Goal: Information Seeking & Learning: Check status

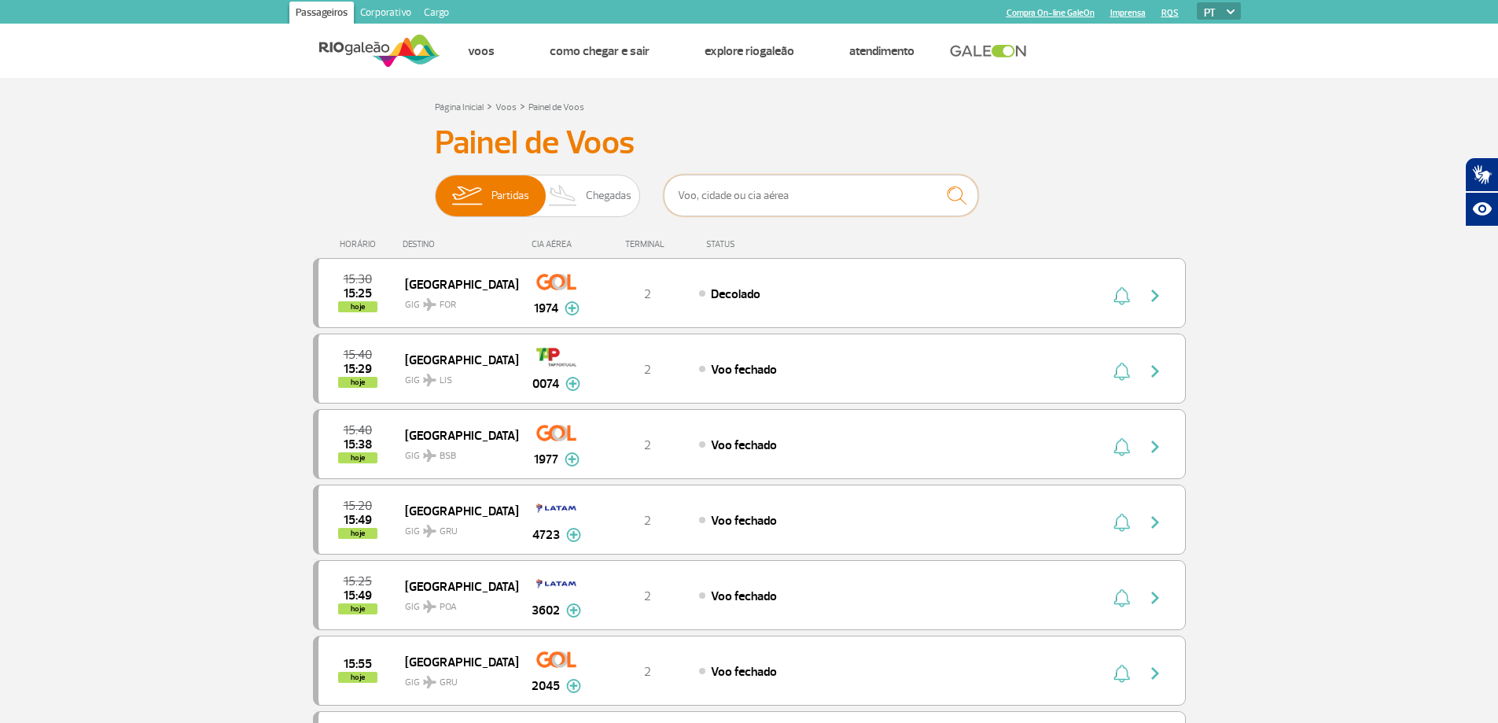
click at [800, 195] on input "text" at bounding box center [821, 196] width 314 height 42
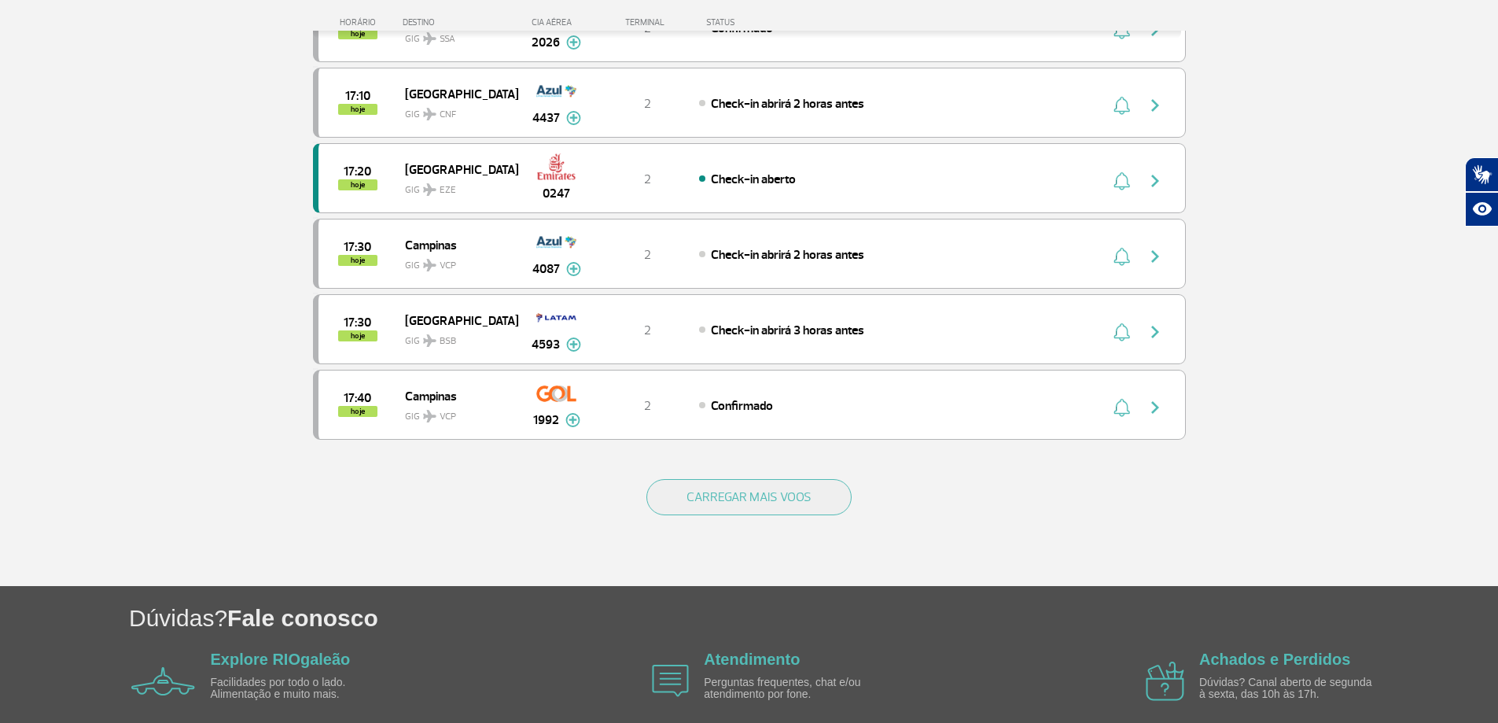
scroll to position [1407, 0]
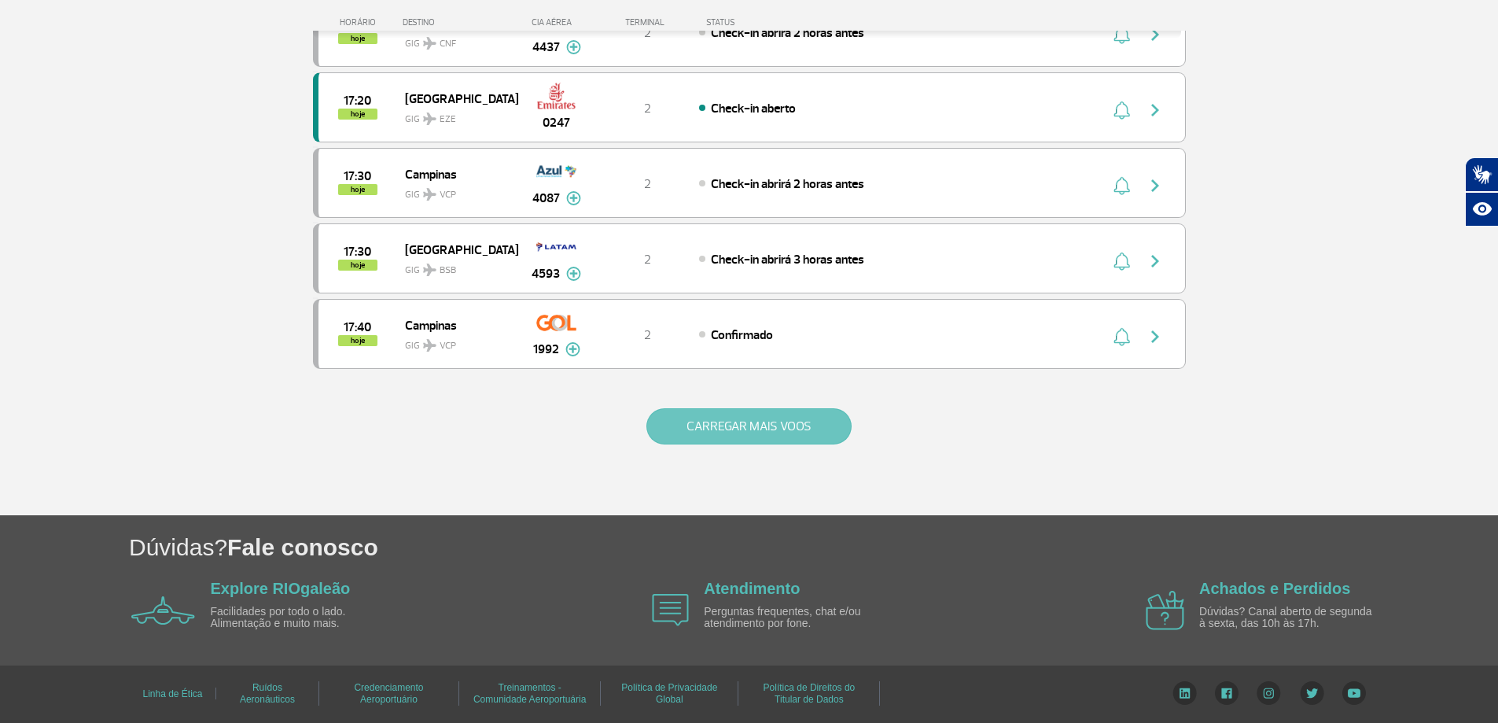
click at [763, 428] on button "CARREGAR MAIS VOOS" at bounding box center [748, 426] width 205 height 36
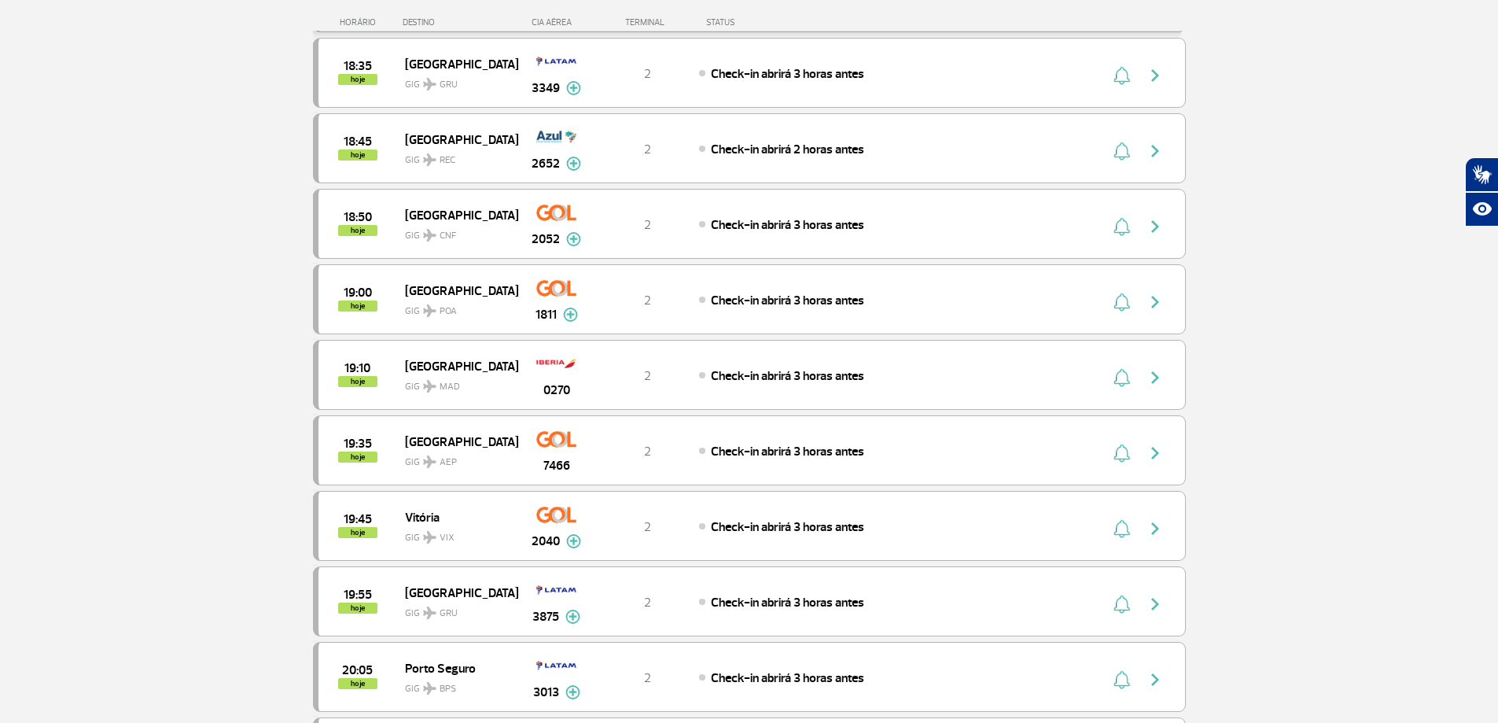
scroll to position [2351, 0]
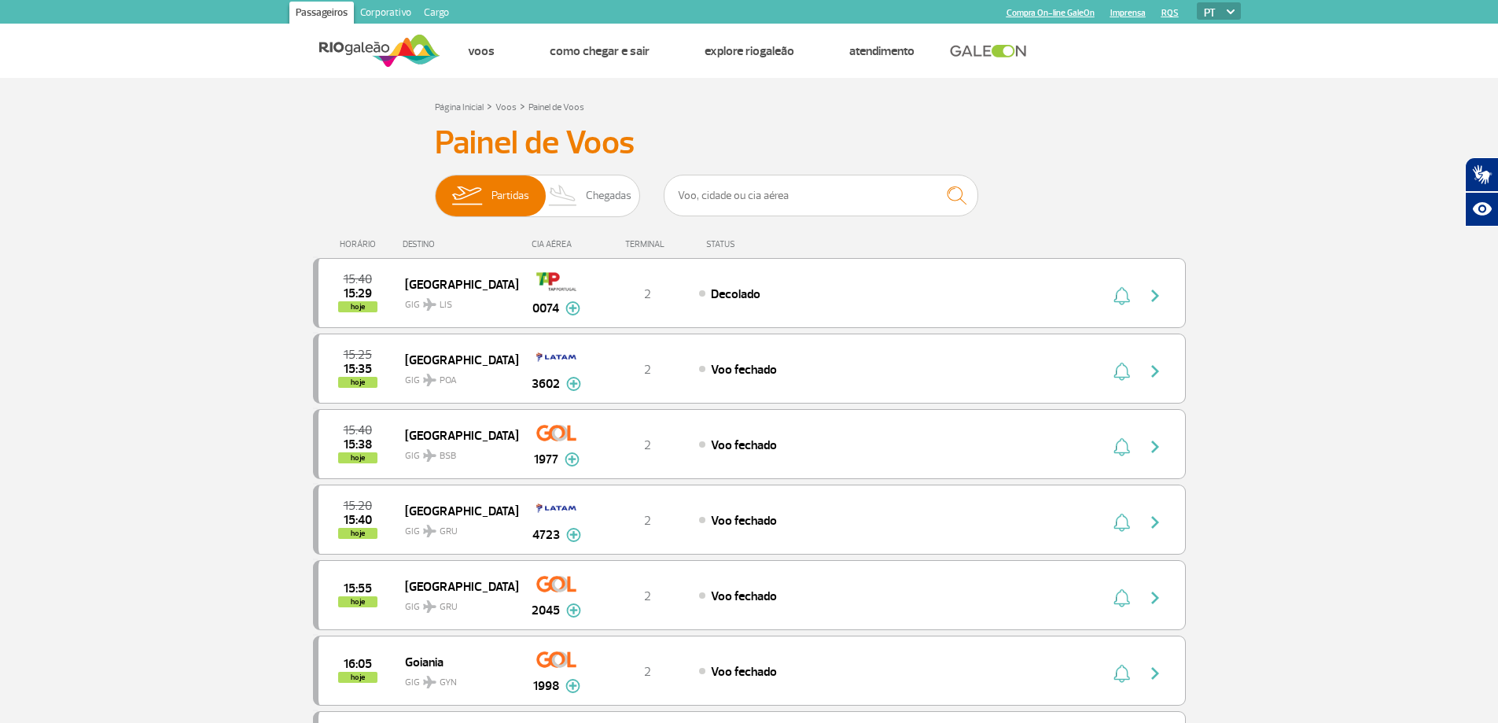
scroll to position [1393, 0]
